Goal: Navigation & Orientation: Find specific page/section

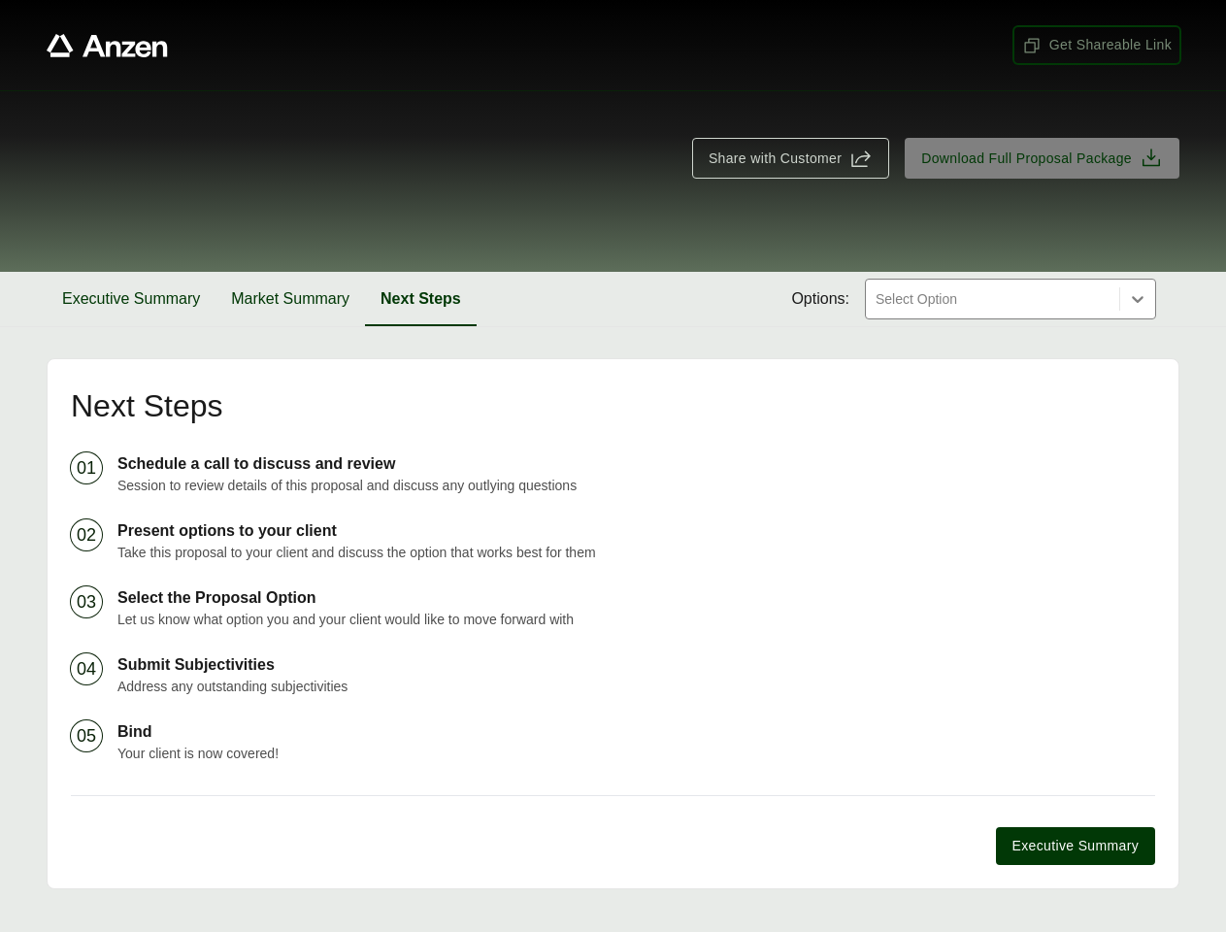
click at [1097, 45] on span "Get Shareable Link" at bounding box center [1097, 45] width 150 height 20
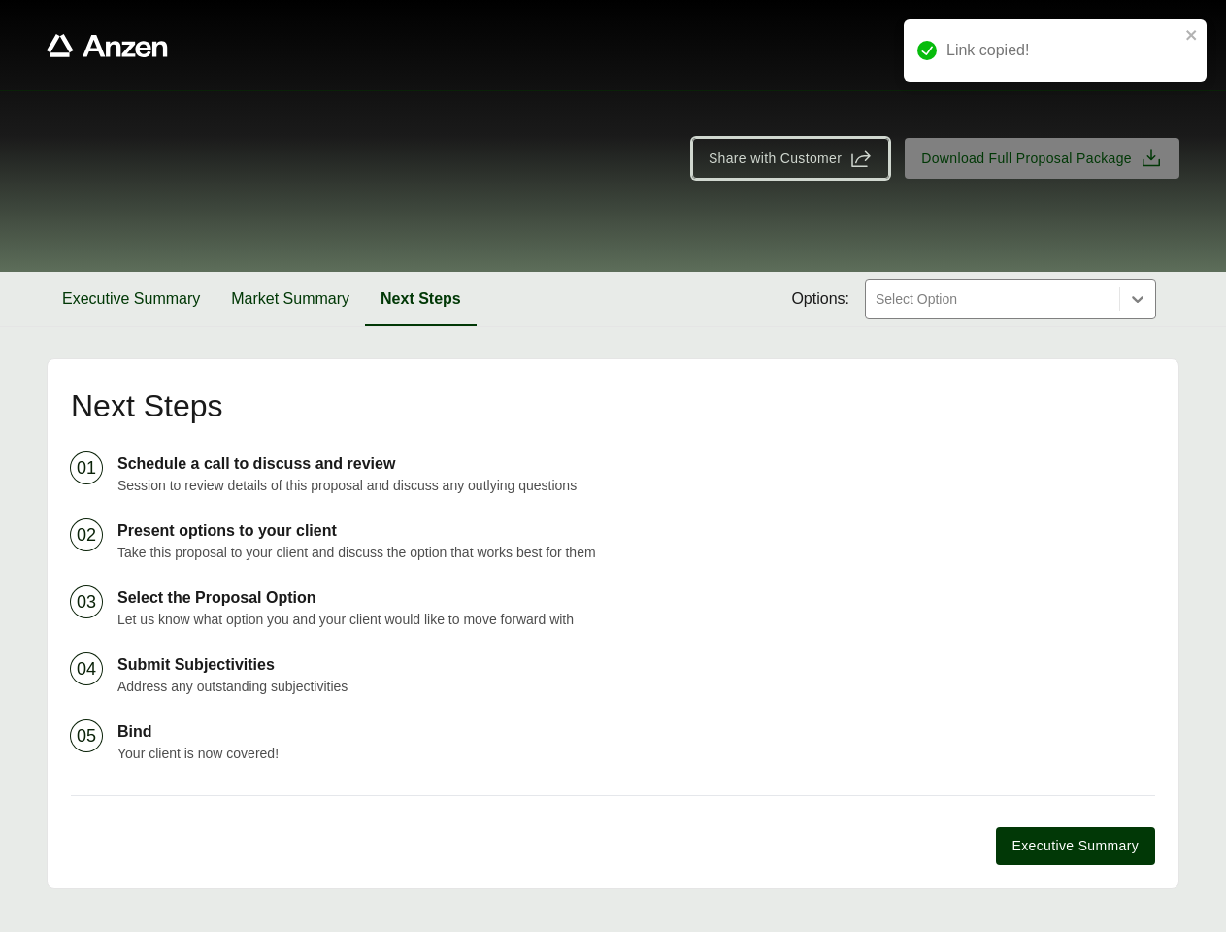
click at [790, 158] on span "Share with Customer" at bounding box center [775, 159] width 133 height 20
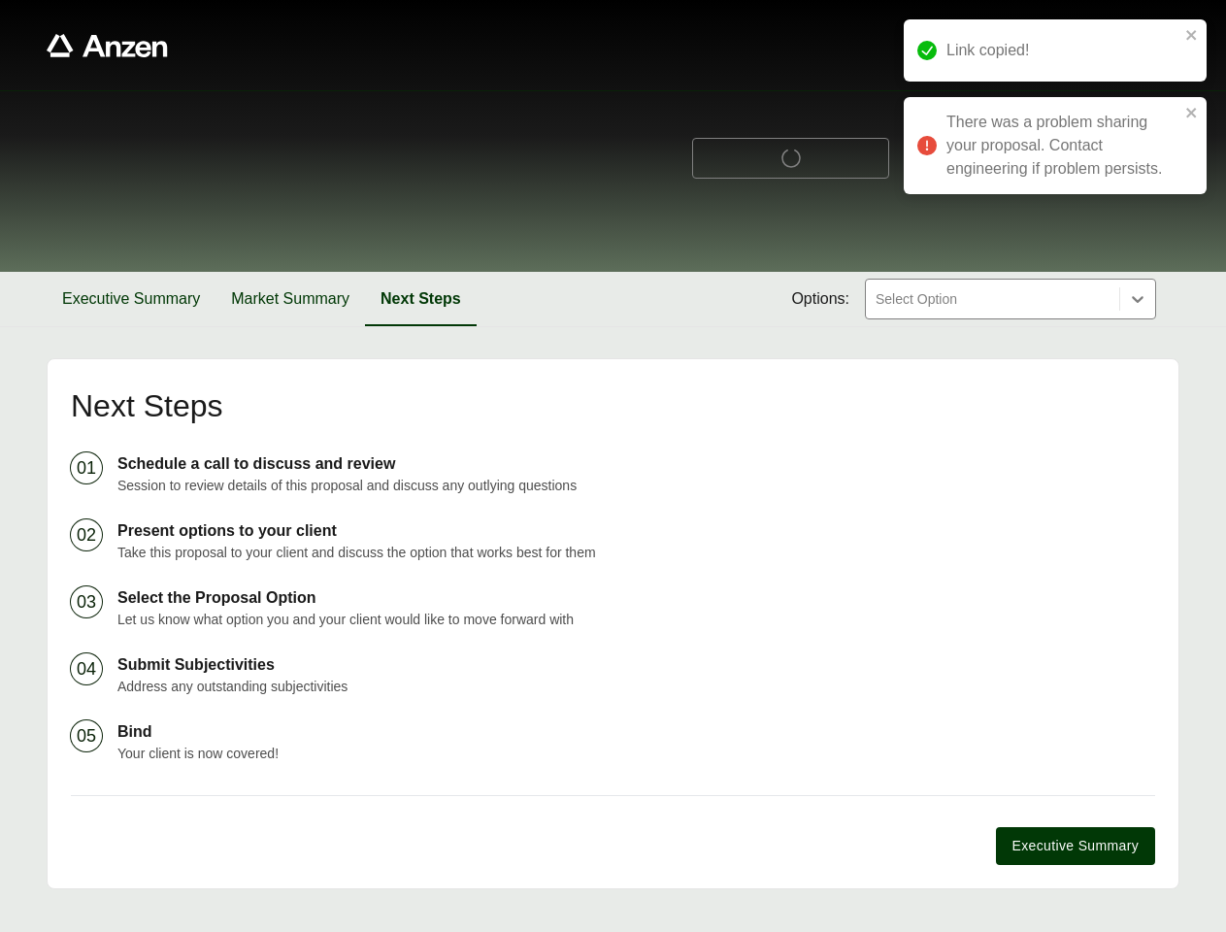
click at [131, 299] on button "Executive Summary" at bounding box center [131, 299] width 169 height 54
click at [290, 299] on button "Market Summary" at bounding box center [291, 299] width 150 height 54
click at [420, 299] on button "Next Steps" at bounding box center [425, 299] width 107 height 54
